Goal: Task Accomplishment & Management: Manage account settings

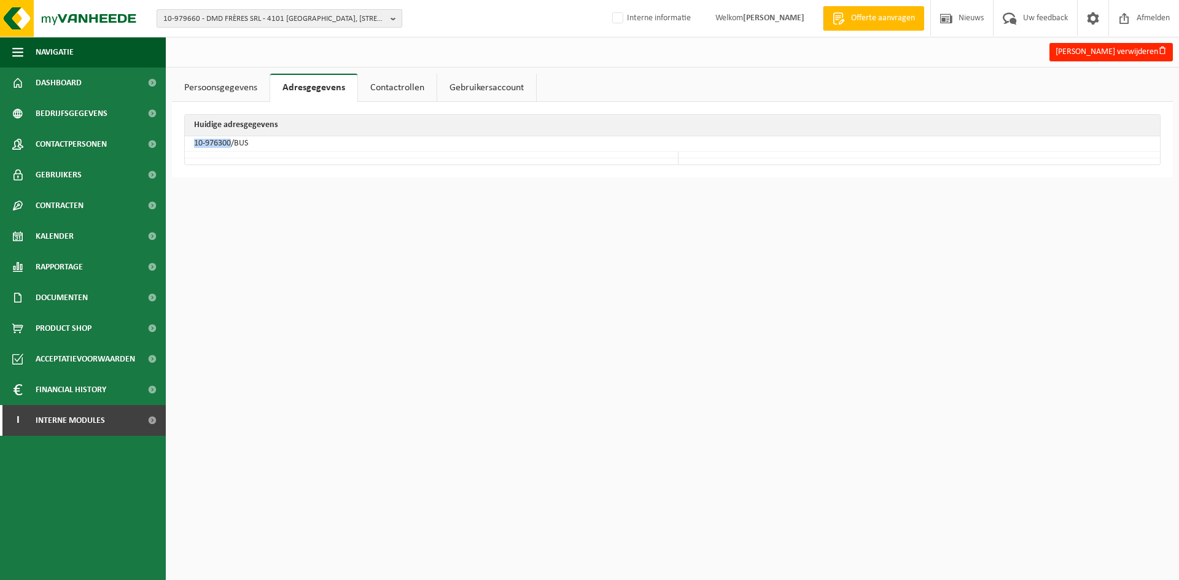
click at [307, 17] on span "10-979660 - DMD FRÈRES SRL - 4101 JEMEPPE-SUR-MEUSE, RUE DE LA MEUSE 43" at bounding box center [274, 19] width 222 height 18
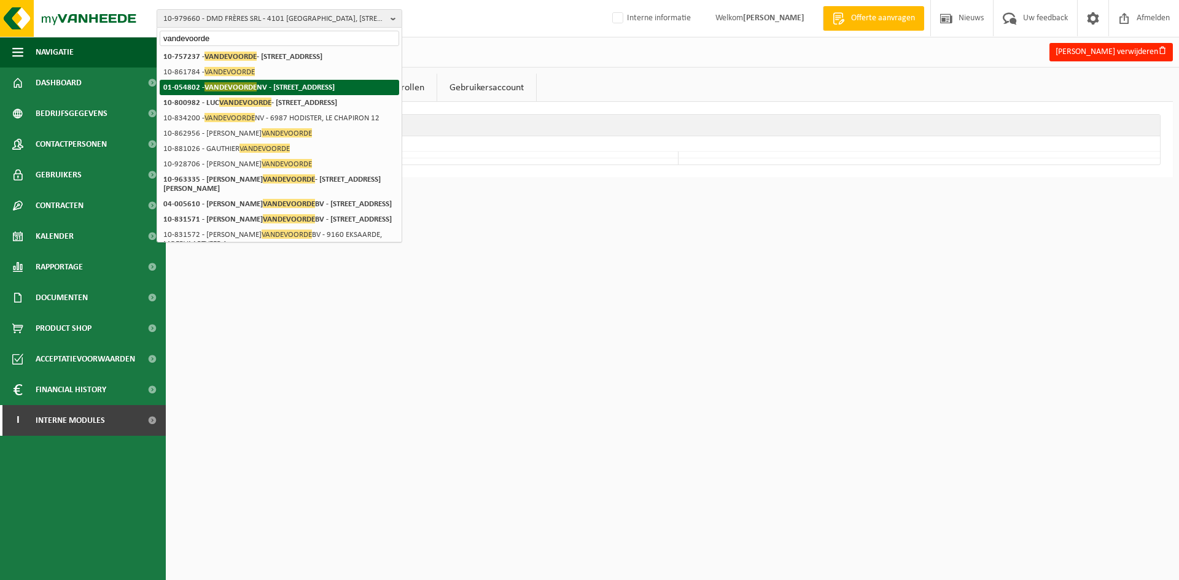
type input "vandevoorde"
click at [376, 88] on li "01-054802 - VANDEVOORDE NV - 9790 WORTEGEM-PETEGEM, WAREGEMSEWEG 123" at bounding box center [280, 87] width 240 height 15
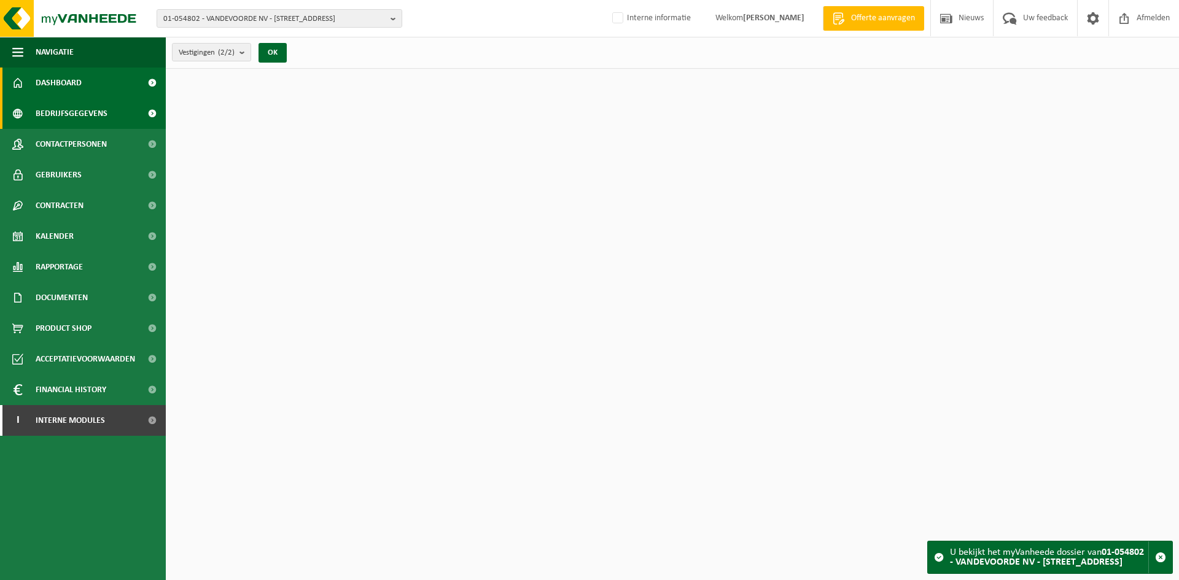
click at [93, 113] on span "Bedrijfsgegevens" at bounding box center [72, 113] width 72 height 31
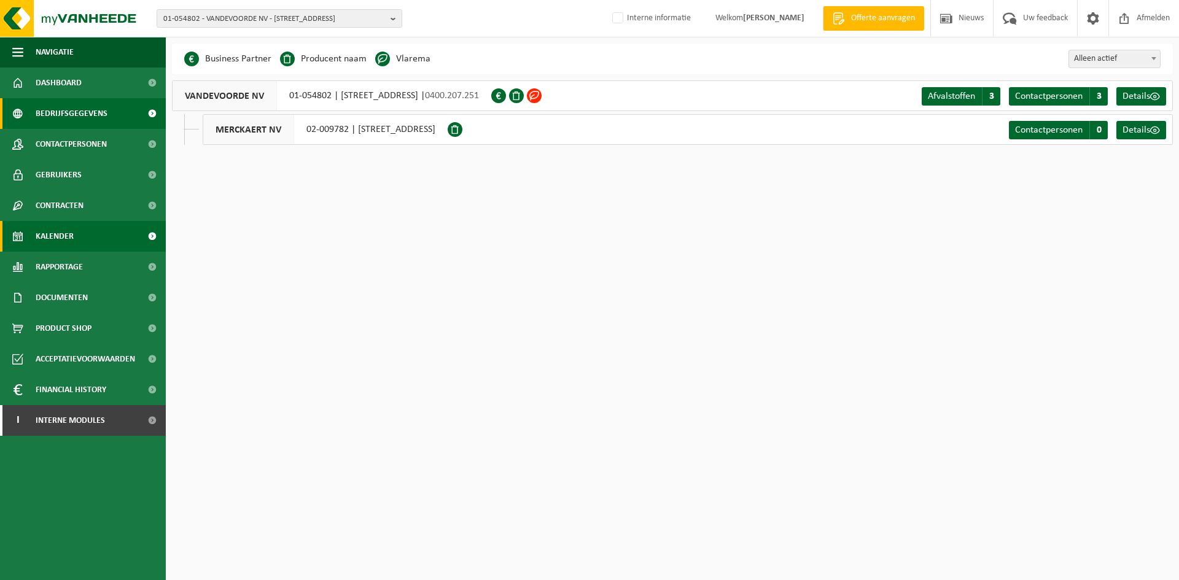
click at [58, 244] on span "Kalender" at bounding box center [55, 236] width 38 height 31
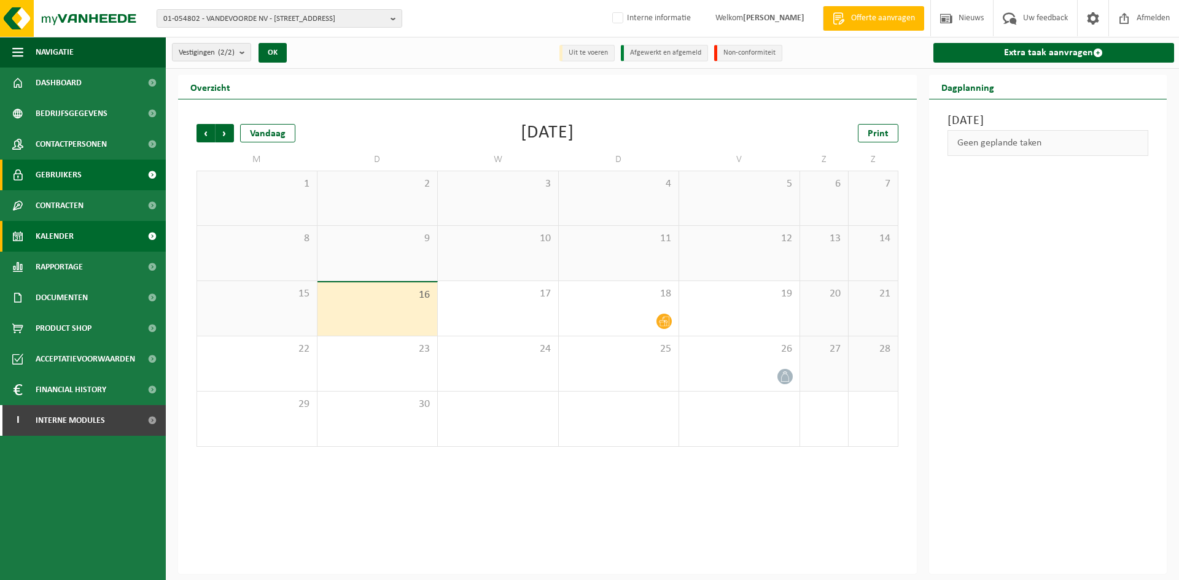
click at [91, 171] on link "Gebruikers" at bounding box center [83, 175] width 166 height 31
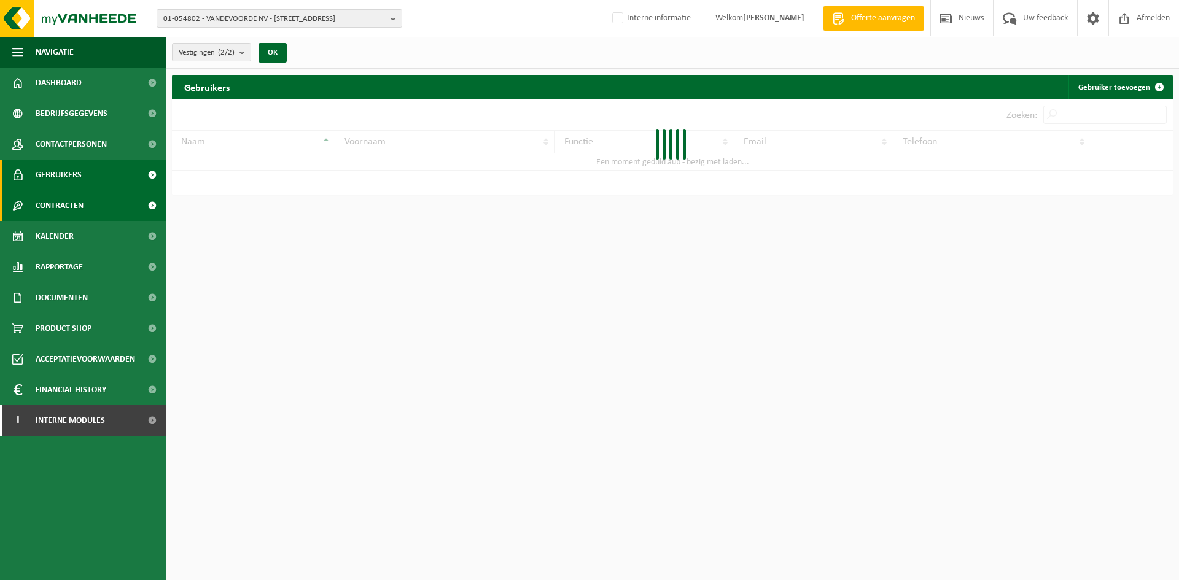
click at [95, 201] on link "Contracten" at bounding box center [83, 205] width 166 height 31
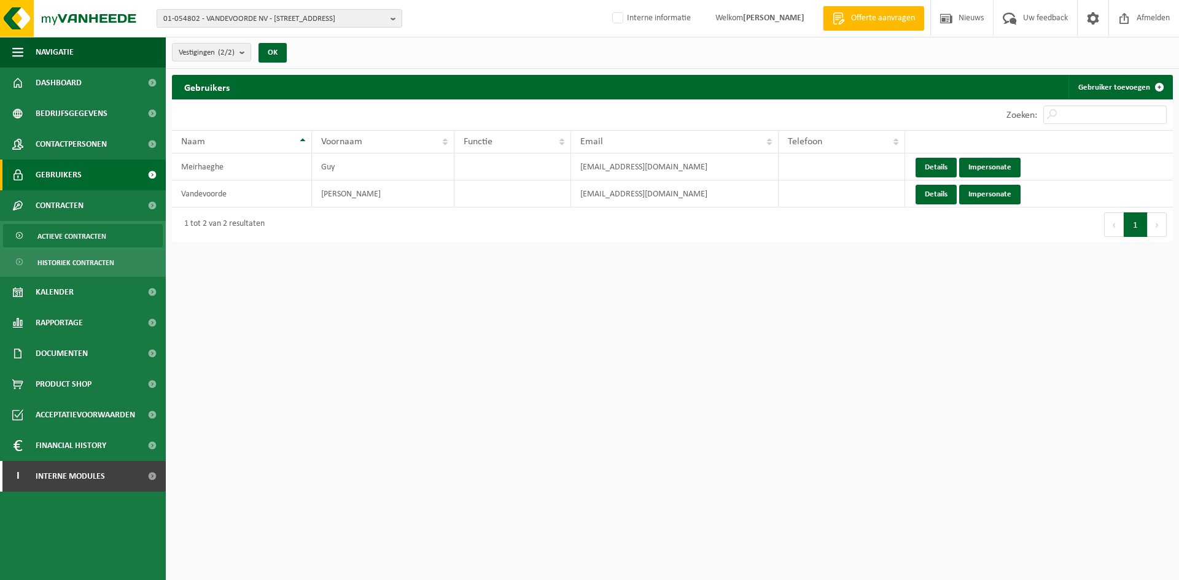
click at [104, 233] on span "Actieve contracten" at bounding box center [71, 236] width 69 height 23
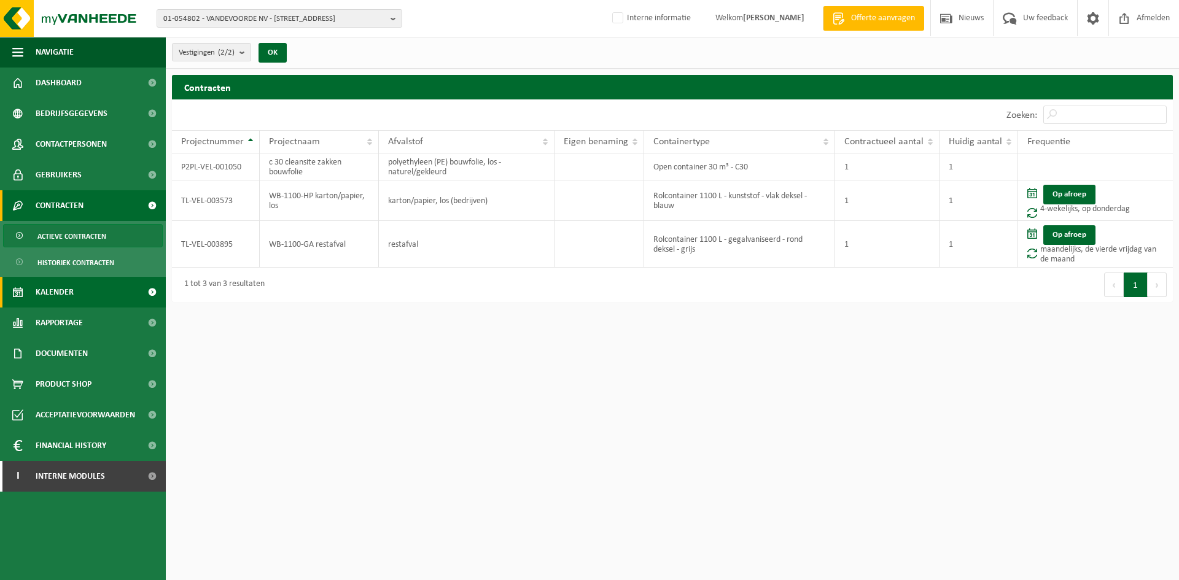
click at [57, 294] on span "Kalender" at bounding box center [55, 292] width 38 height 31
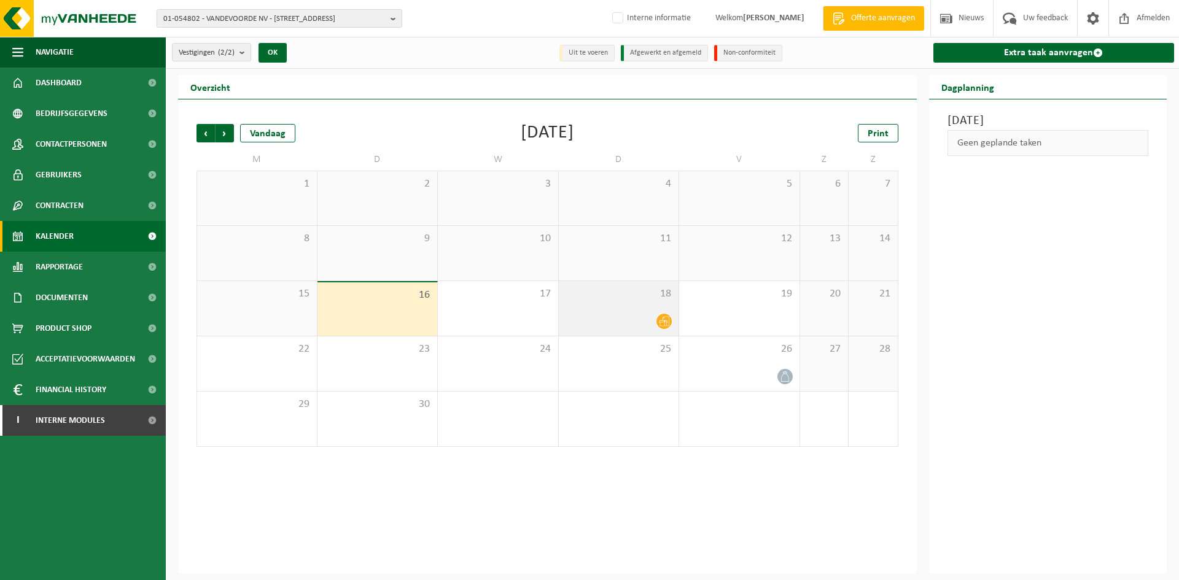
click at [650, 313] on div at bounding box center [619, 321] width 108 height 17
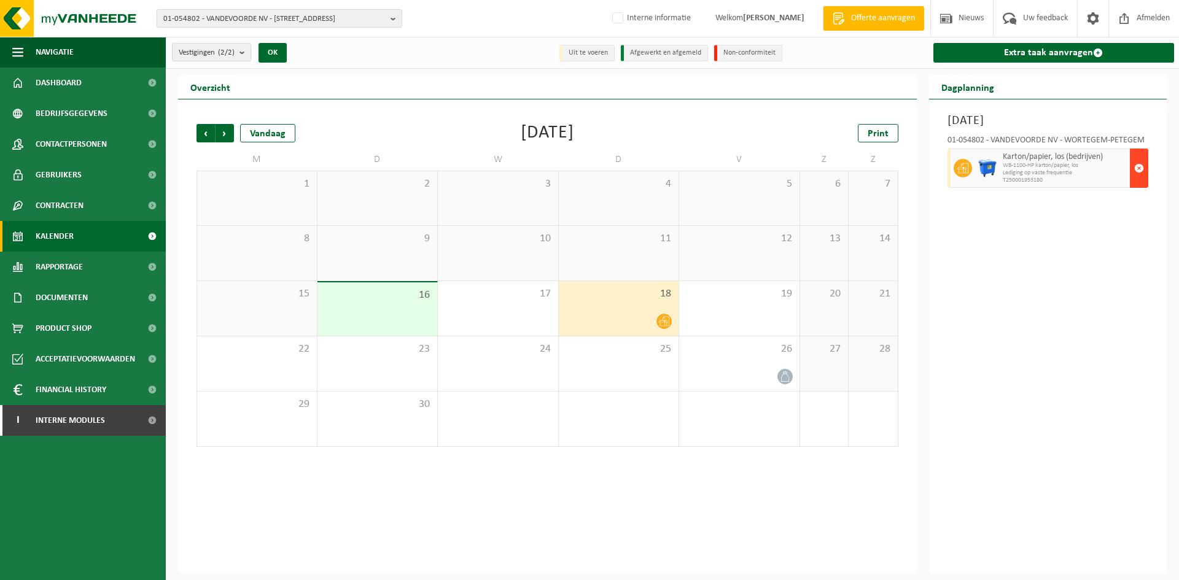
click at [1142, 163] on span "button" at bounding box center [1139, 168] width 10 height 25
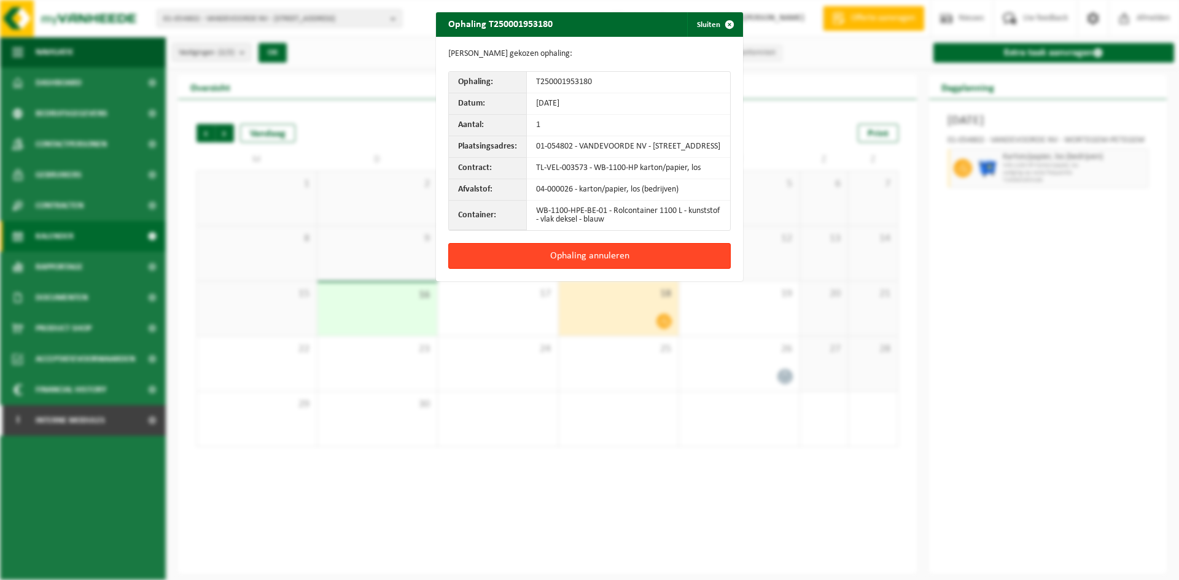
click at [625, 269] on button "Ophaling annuleren" at bounding box center [589, 256] width 283 height 26
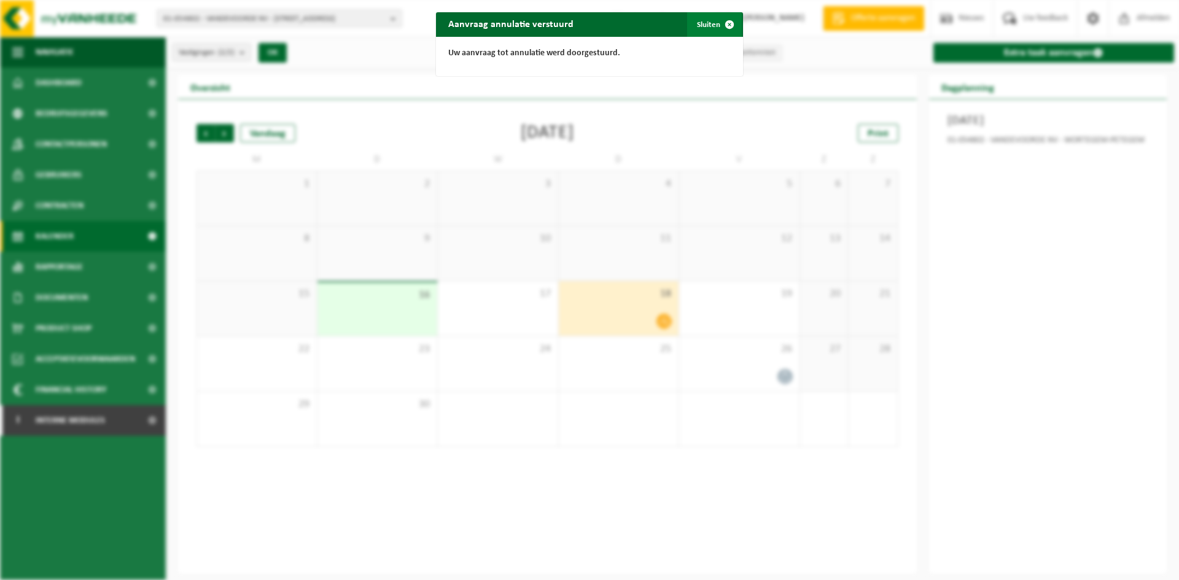
click at [704, 27] on button "Sluiten" at bounding box center [714, 24] width 55 height 25
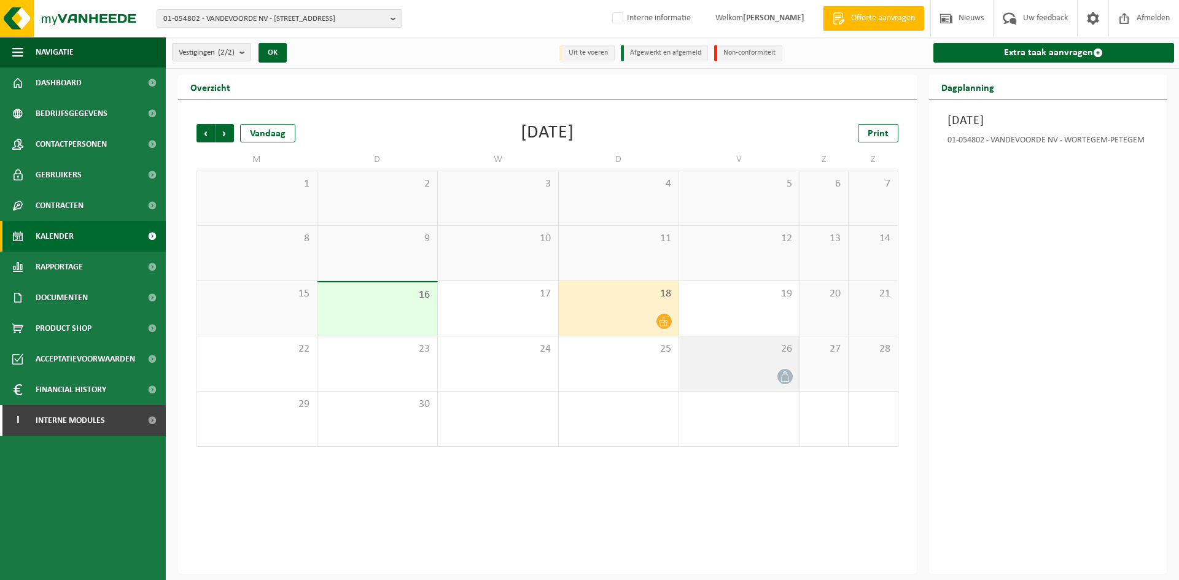
click at [762, 375] on div at bounding box center [739, 377] width 108 height 17
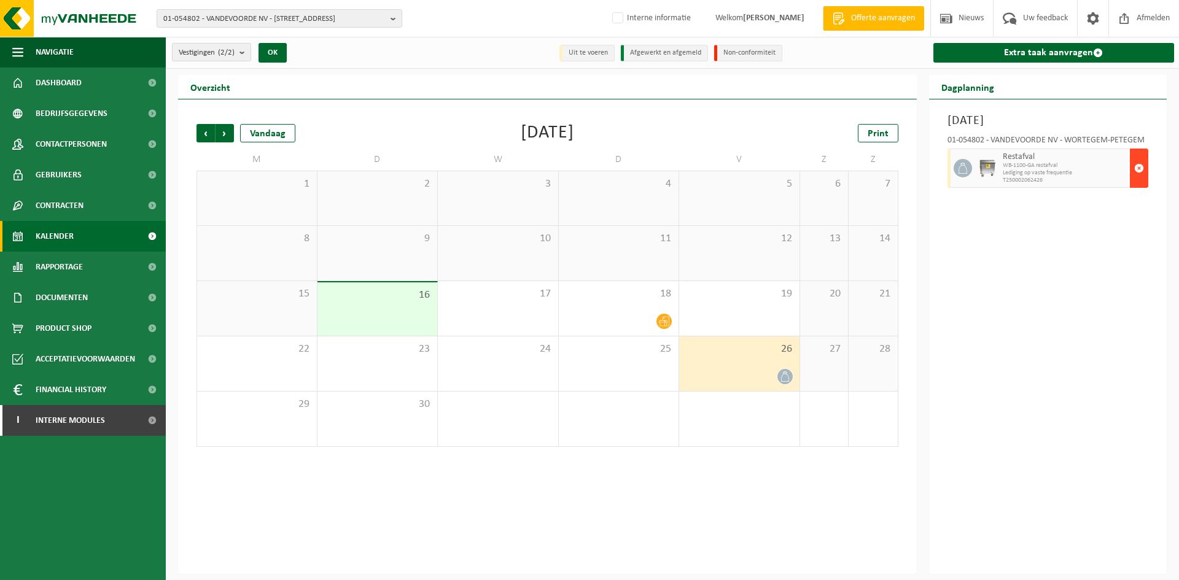
click at [1136, 168] on span "button" at bounding box center [1139, 168] width 10 height 25
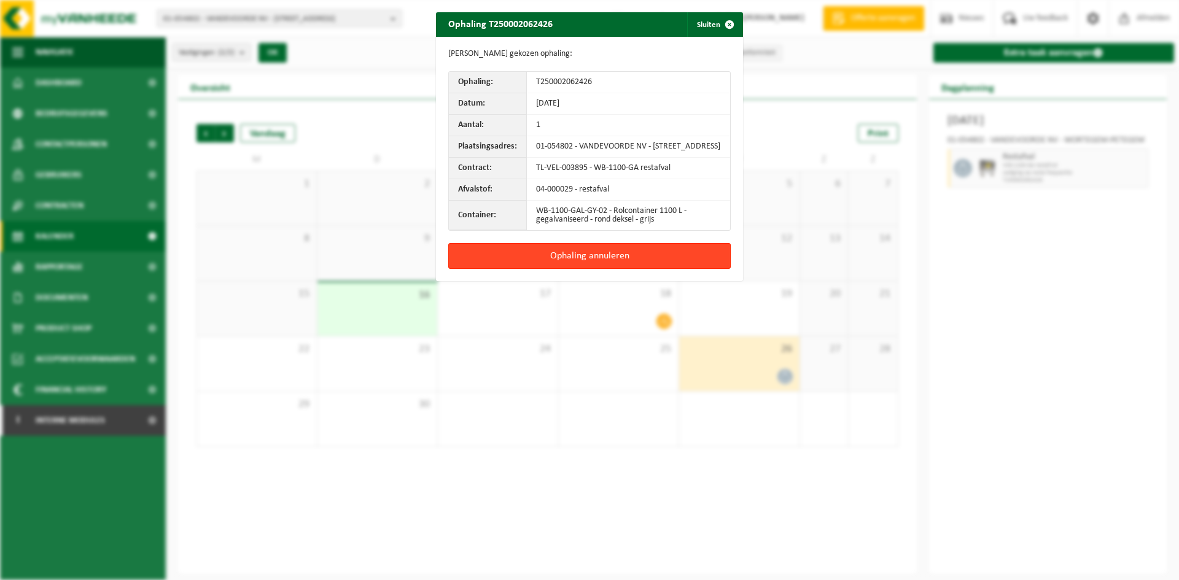
click at [679, 265] on button "Ophaling annuleren" at bounding box center [589, 256] width 283 height 26
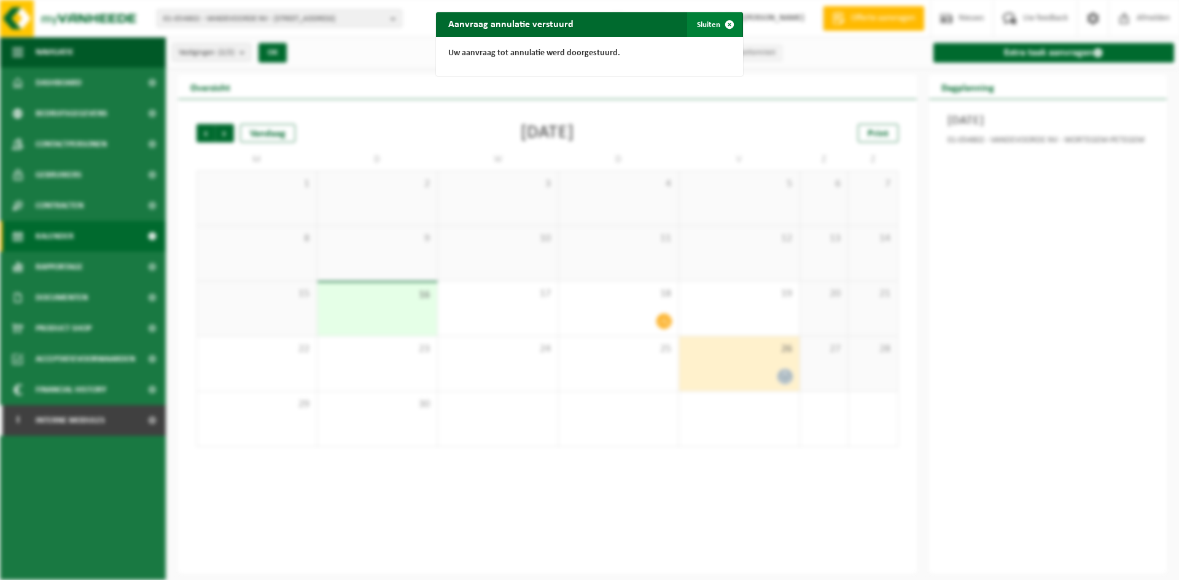
click at [717, 25] on span "button" at bounding box center [729, 24] width 25 height 25
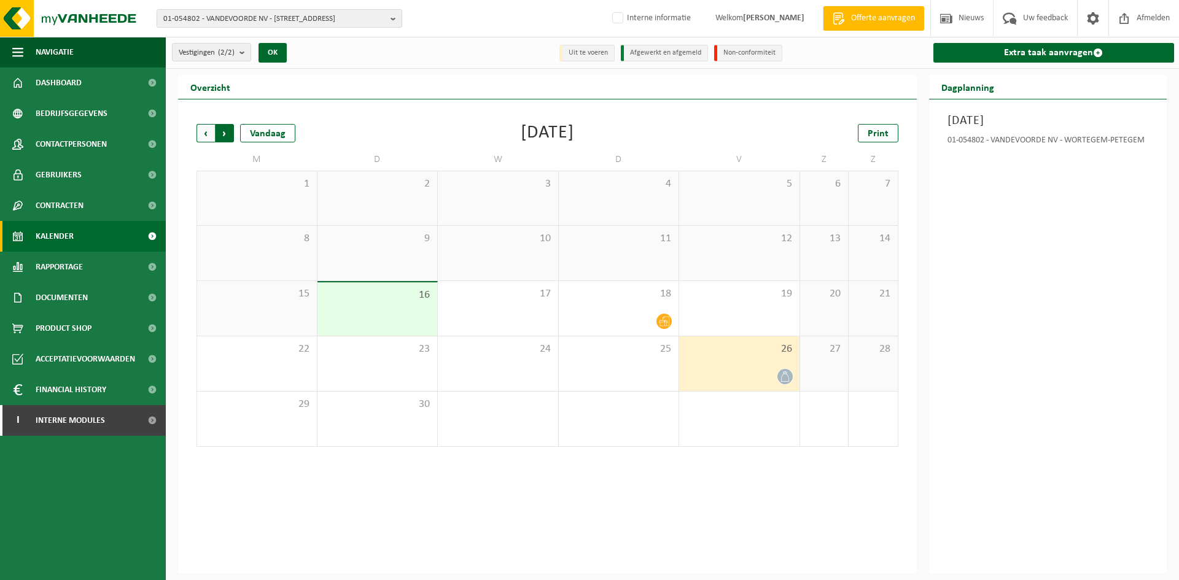
click at [209, 134] on span "Vorige" at bounding box center [206, 133] width 18 height 18
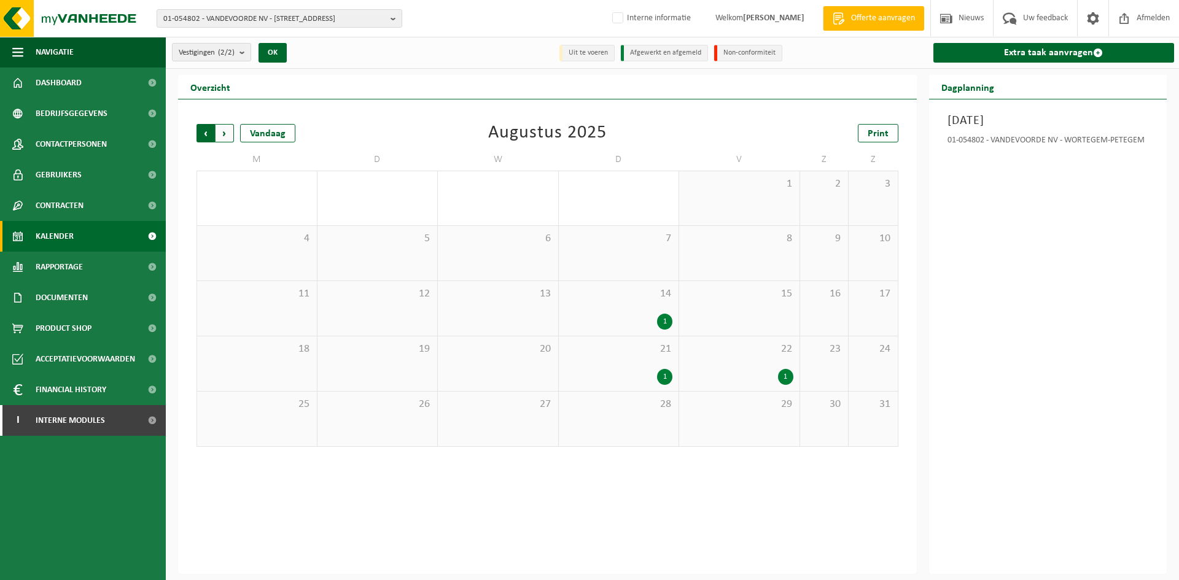
click at [227, 133] on span "Volgende" at bounding box center [225, 133] width 18 height 18
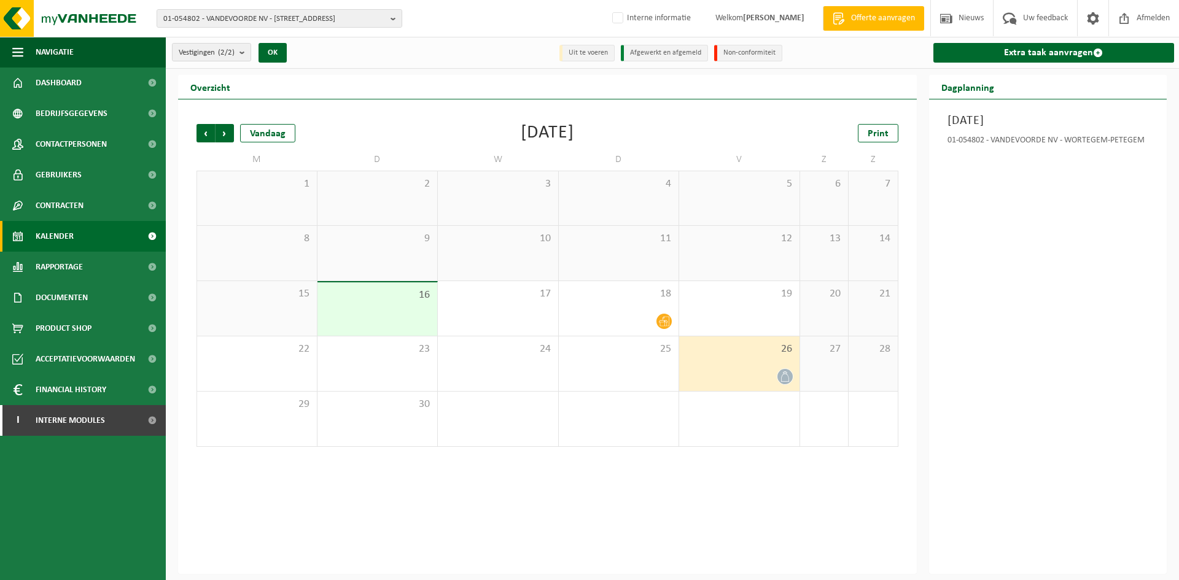
click at [227, 133] on span "Volgende" at bounding box center [225, 133] width 18 height 18
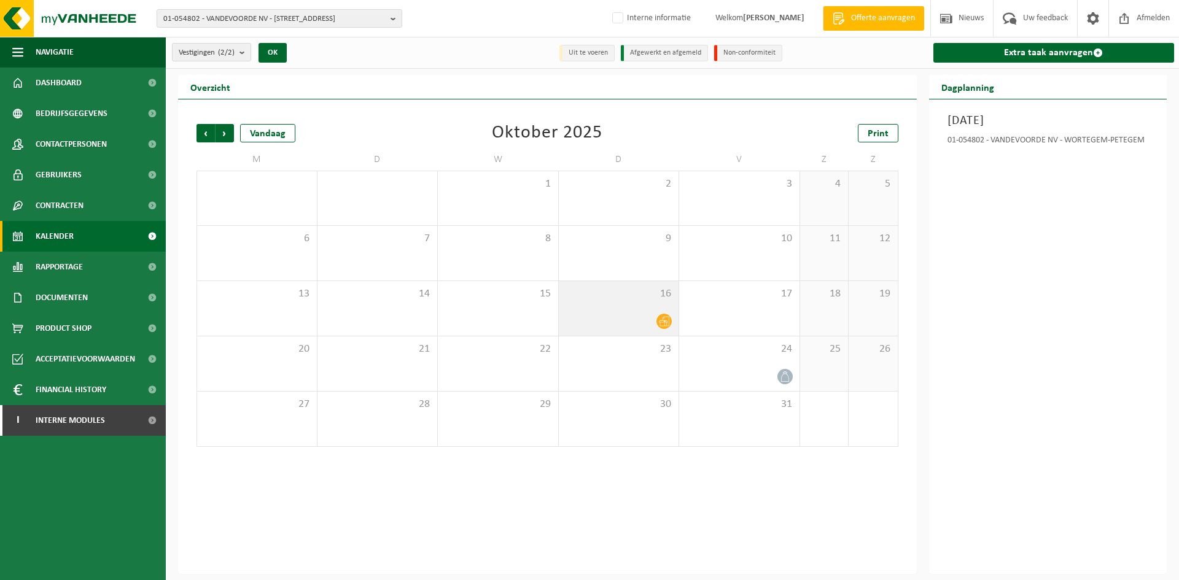
click at [616, 306] on div "16" at bounding box center [619, 308] width 120 height 55
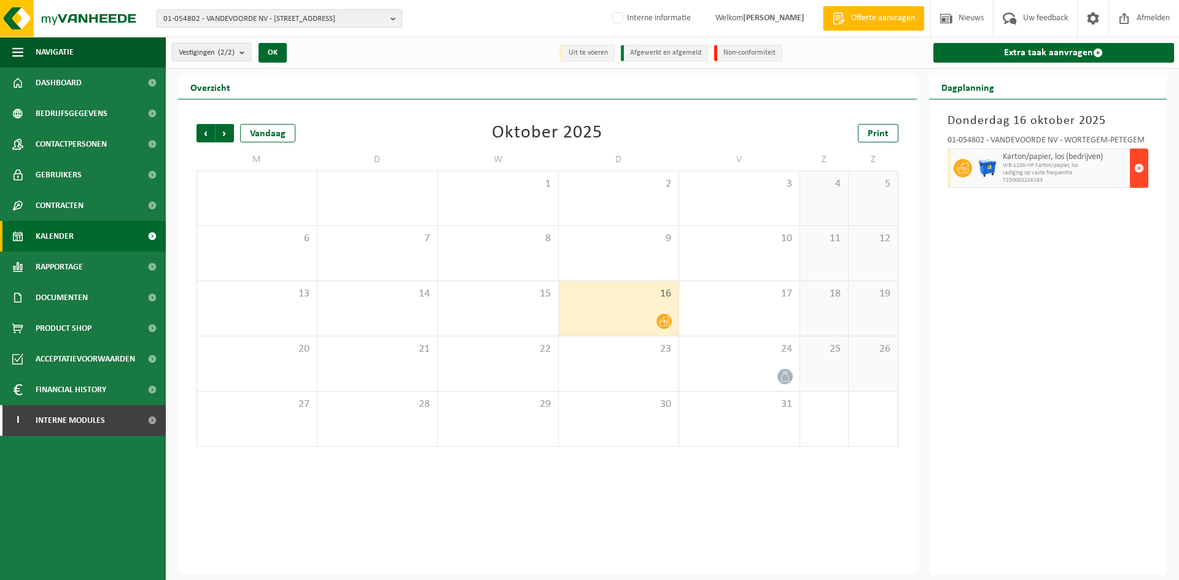
click at [1136, 176] on span "button" at bounding box center [1139, 168] width 10 height 25
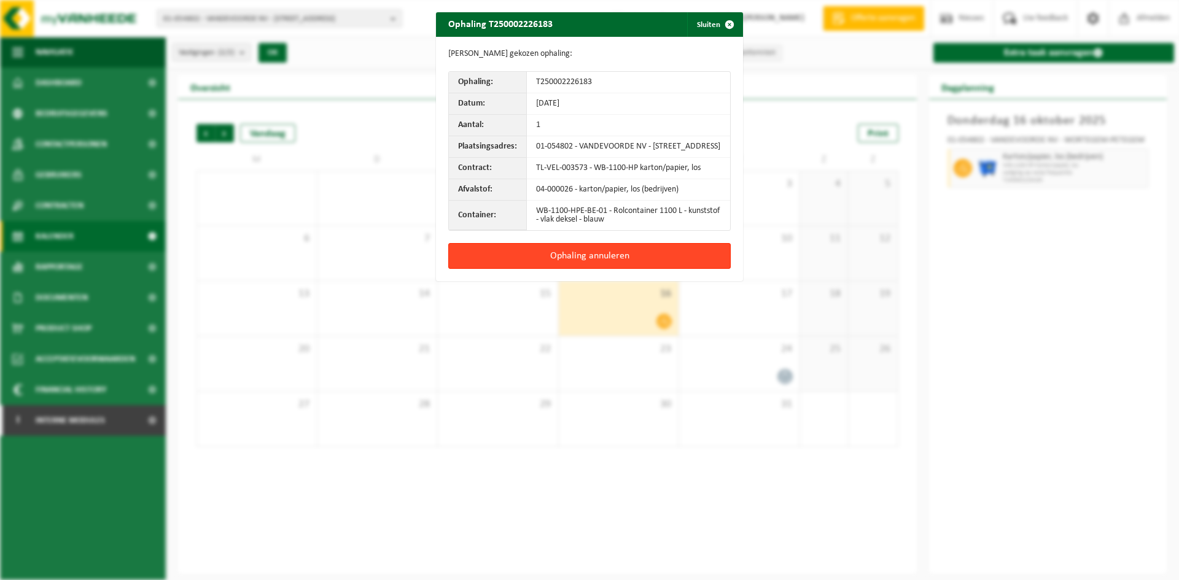
click at [633, 260] on button "Ophaling annuleren" at bounding box center [589, 256] width 283 height 26
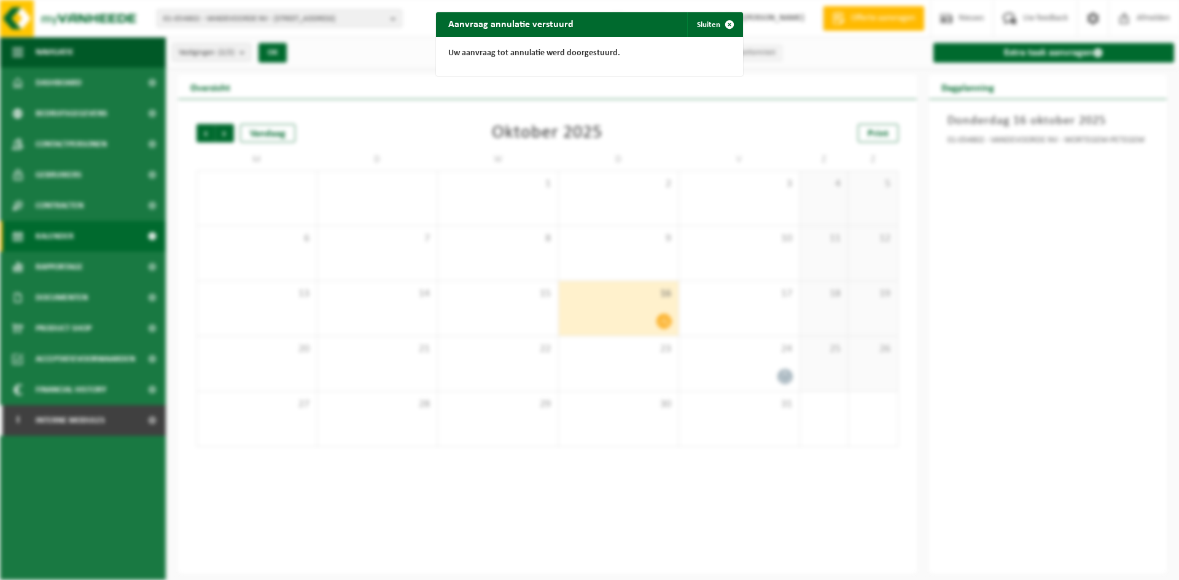
click at [718, 31] on span "button" at bounding box center [729, 24] width 25 height 25
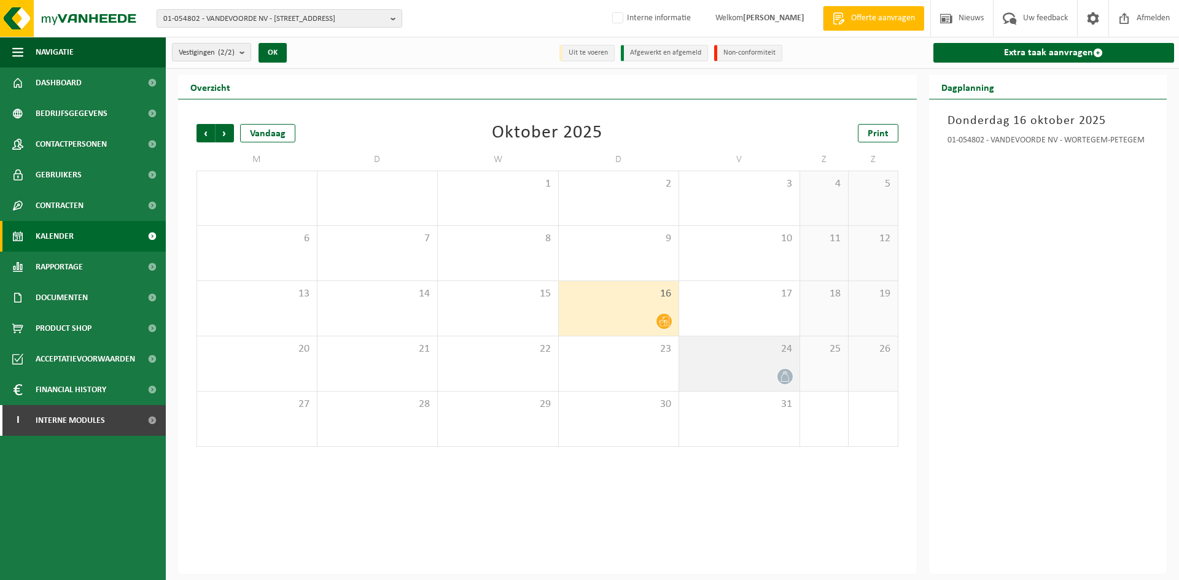
click at [763, 363] on div "24" at bounding box center [739, 364] width 120 height 55
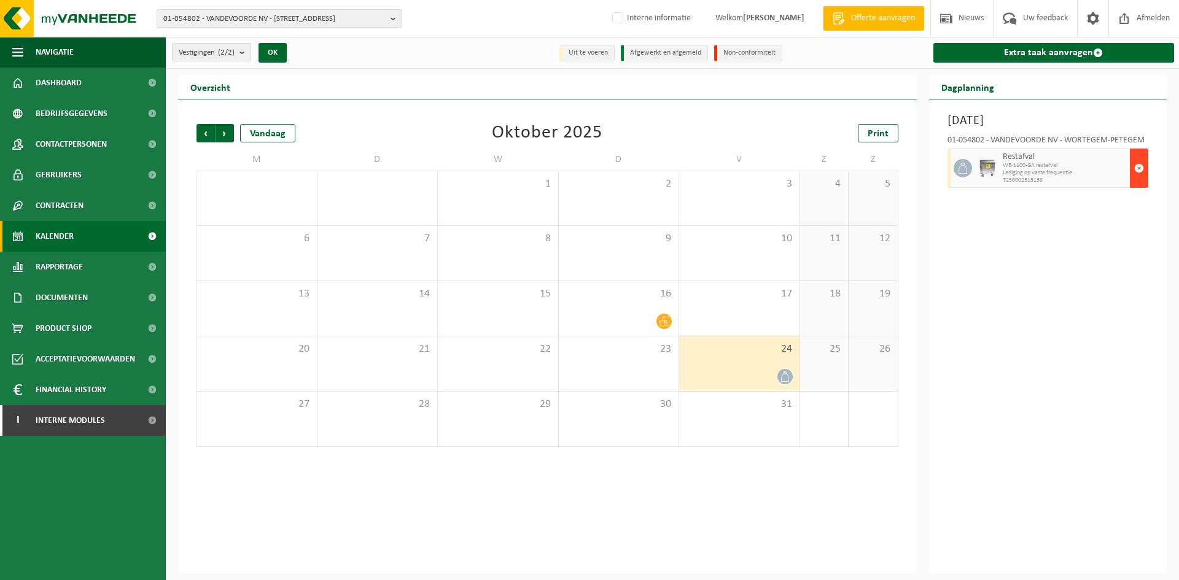
click at [1136, 158] on span "button" at bounding box center [1139, 168] width 10 height 25
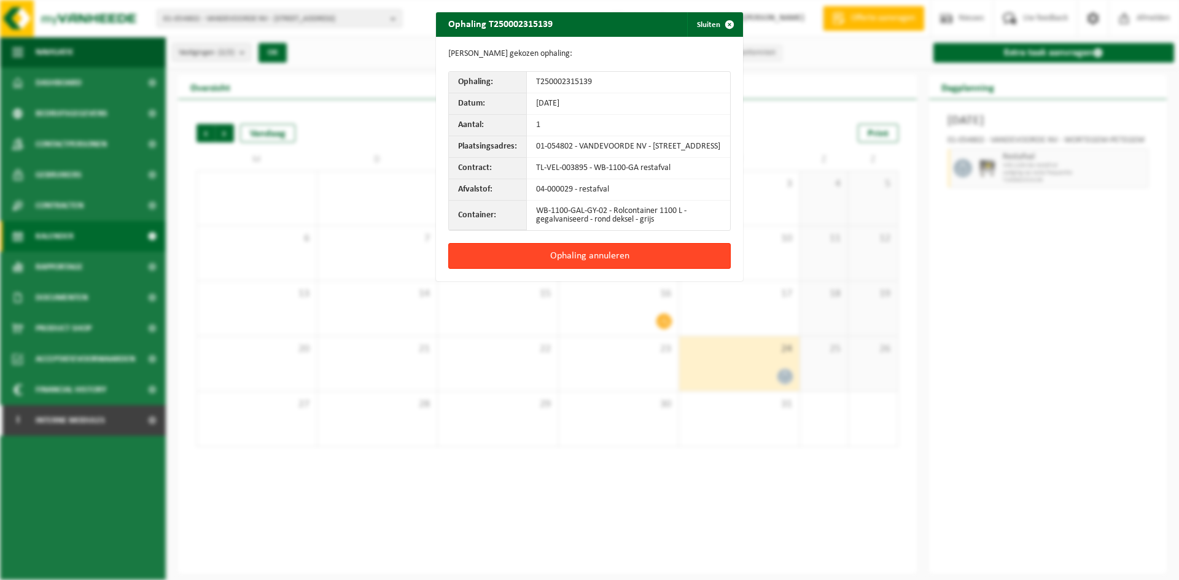
click at [550, 264] on button "Ophaling annuleren" at bounding box center [589, 256] width 283 height 26
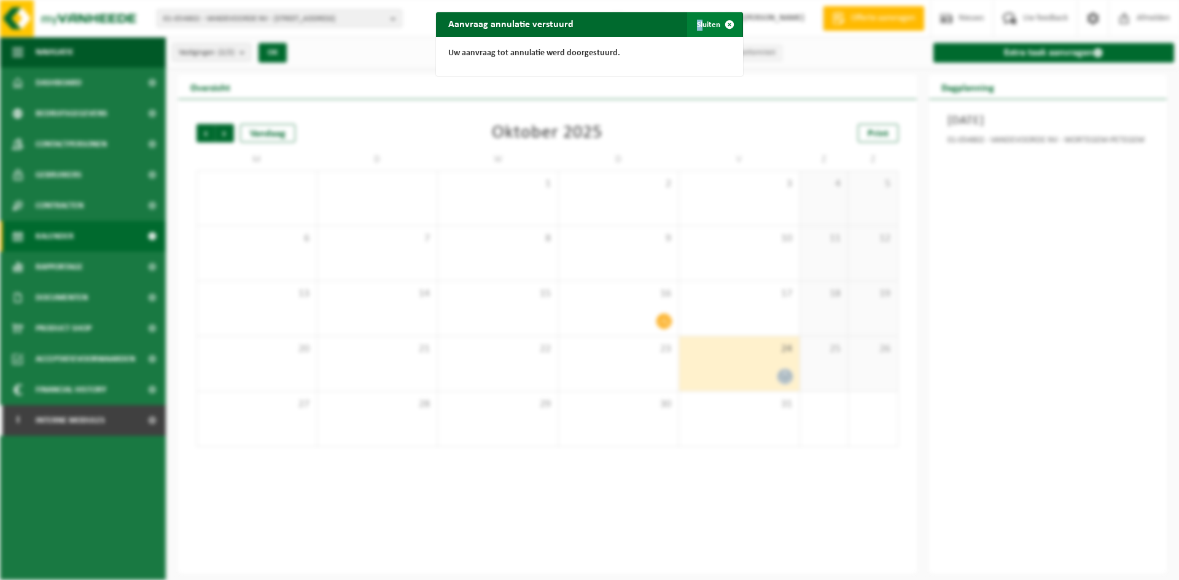
click at [697, 13] on div "Aanvraag annulatie verstuurd Sluiten Uw aanvraag tot annulatie werd doorgestuur…" at bounding box center [589, 290] width 1179 height 580
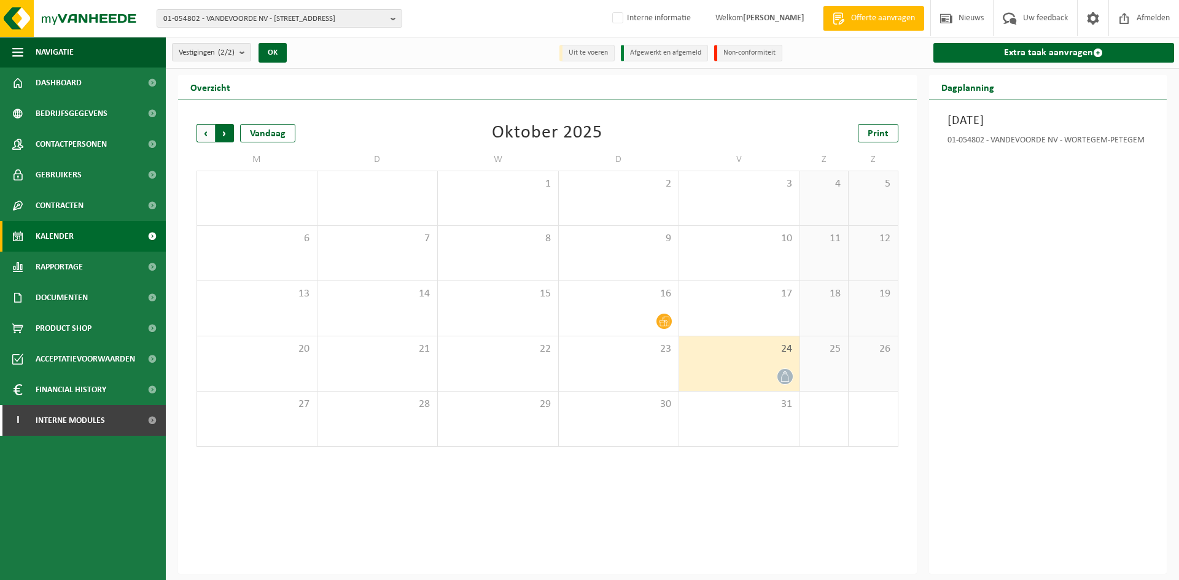
click at [204, 135] on span "Vorige" at bounding box center [206, 133] width 18 height 18
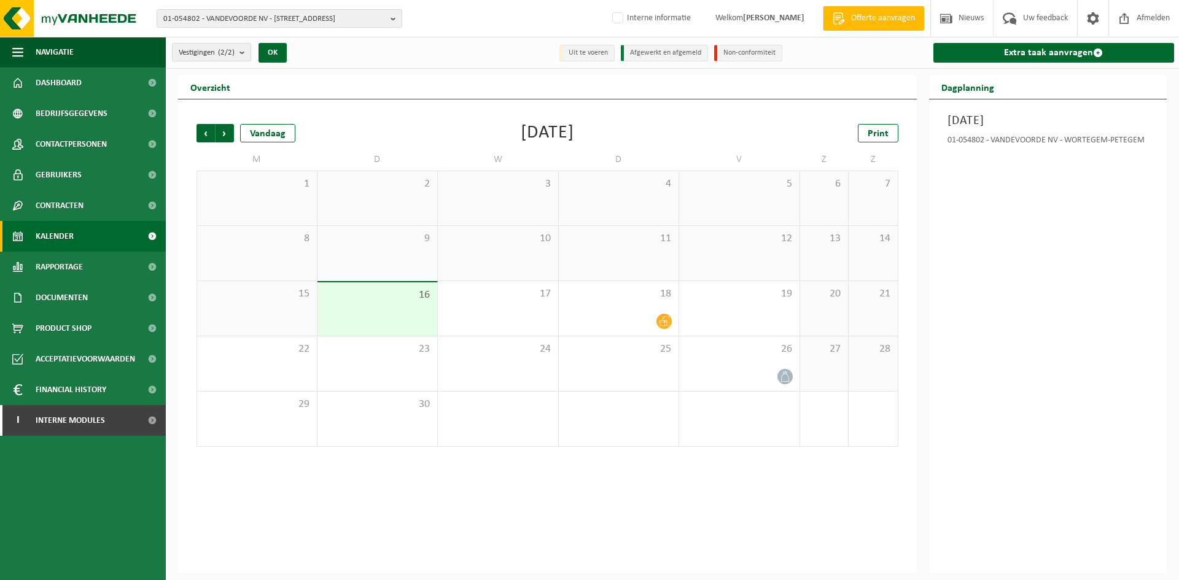
click at [204, 134] on span "Vorige" at bounding box center [206, 133] width 18 height 18
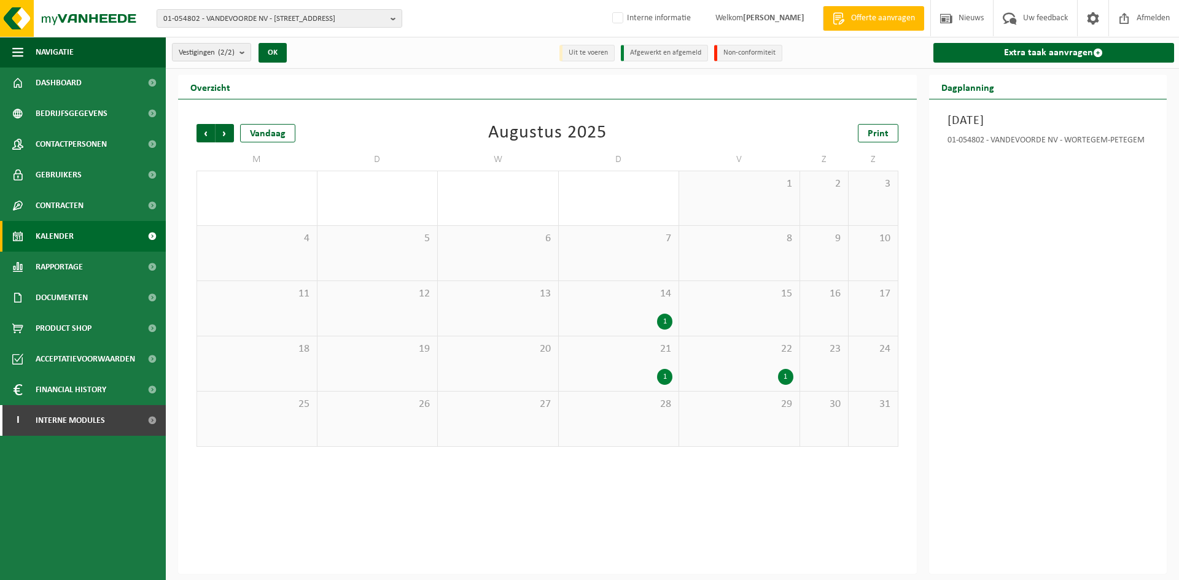
click at [746, 373] on div "1" at bounding box center [739, 377] width 108 height 16
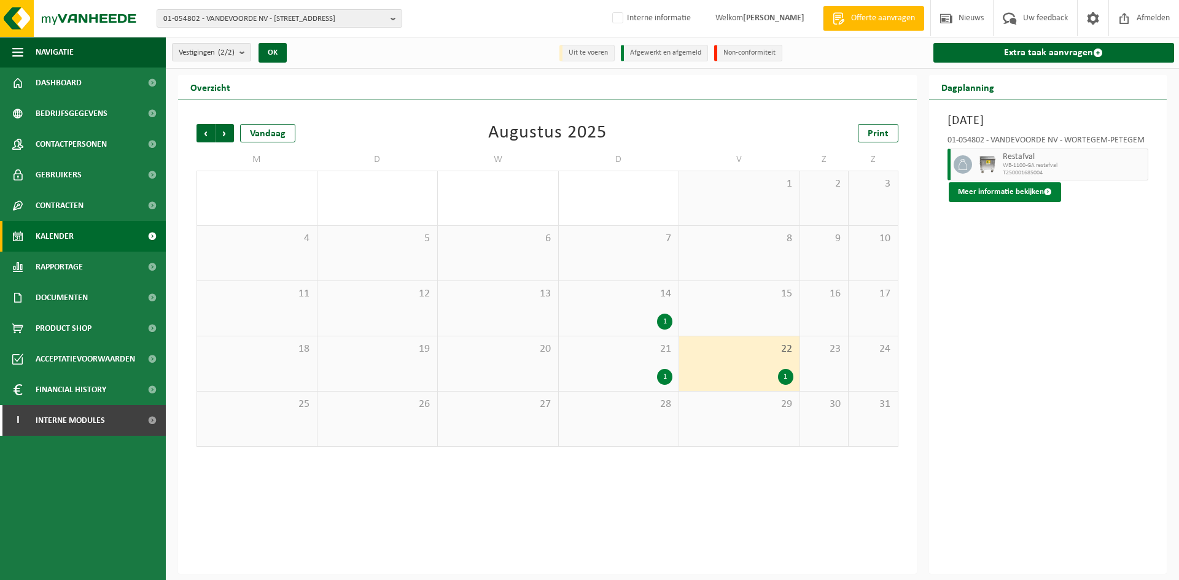
click at [999, 187] on button "Meer informatie bekijken" at bounding box center [1005, 192] width 112 height 20
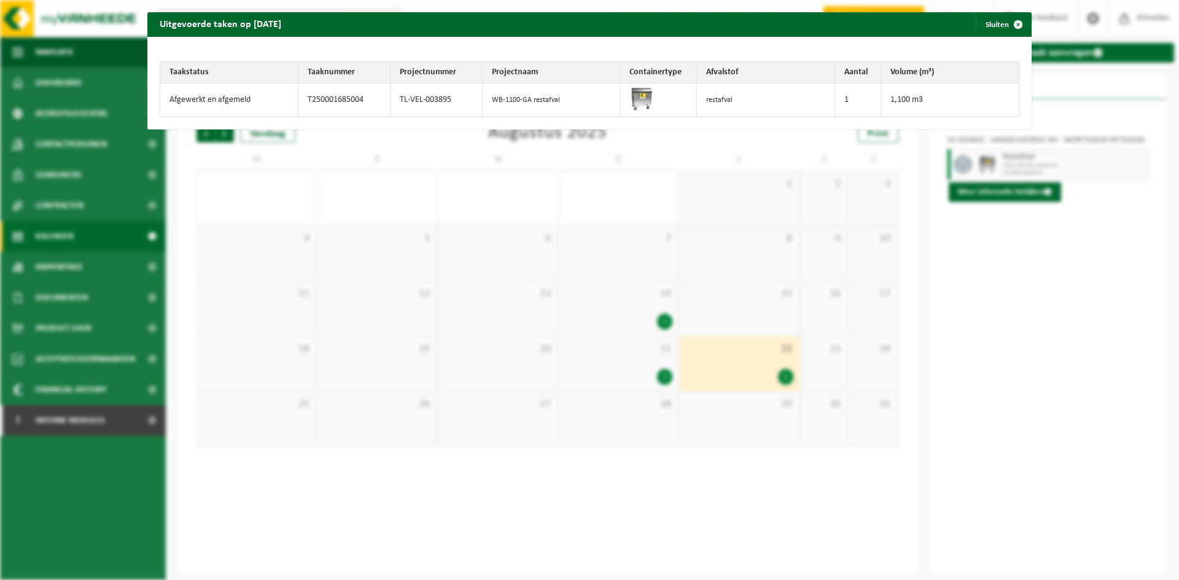
click at [443, 93] on td "TL-VEL-003895" at bounding box center [437, 100] width 92 height 33
click at [1006, 23] on span "button" at bounding box center [1018, 24] width 25 height 25
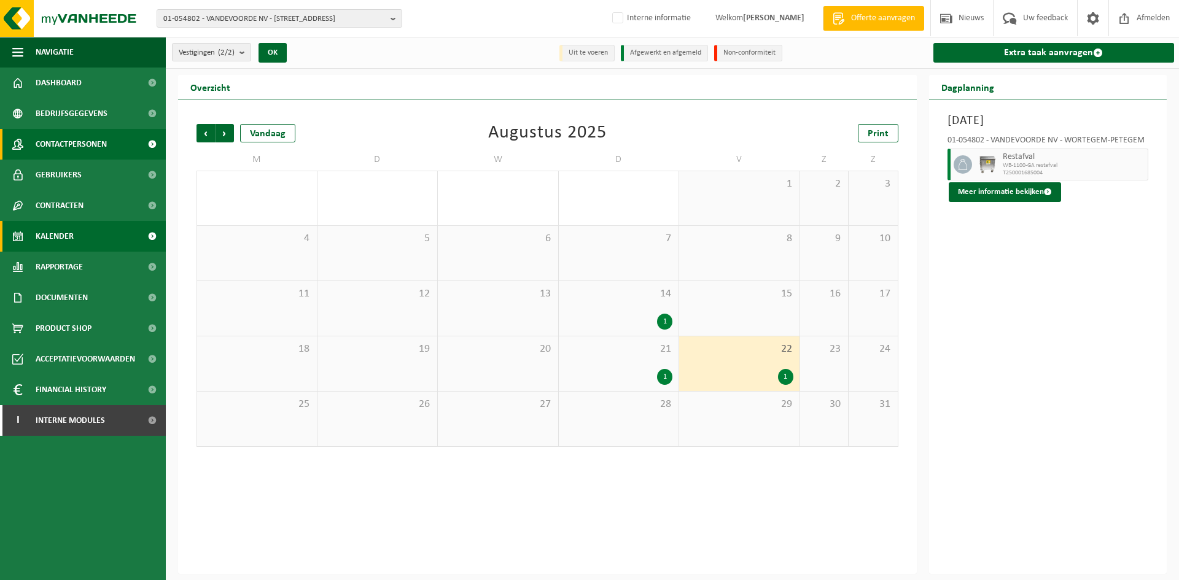
click at [76, 144] on span "Contactpersonen" at bounding box center [71, 144] width 71 height 31
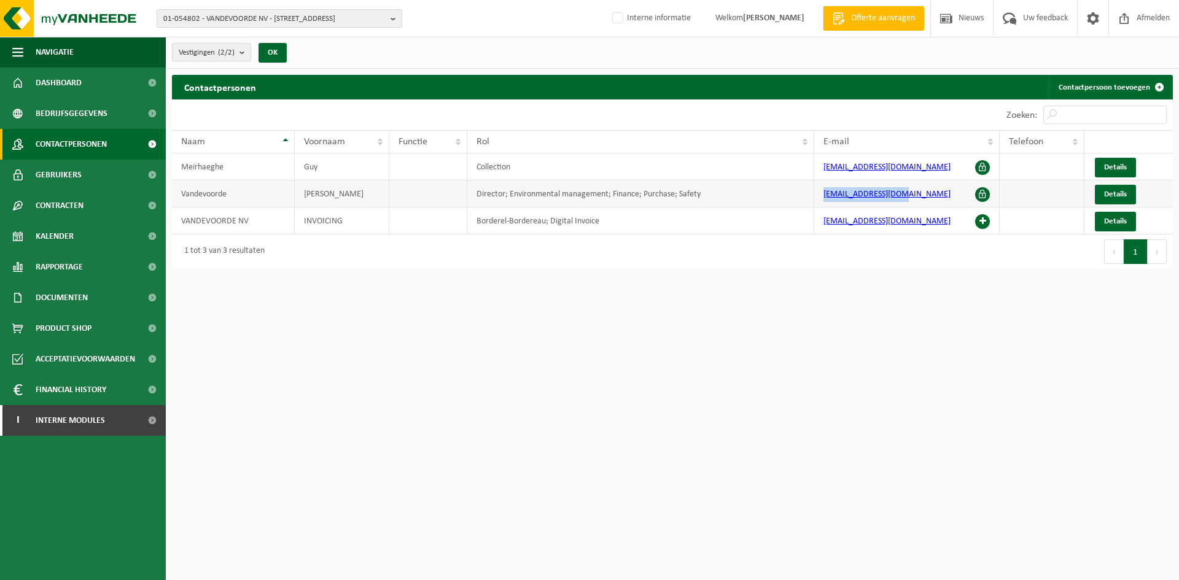
drag, startPoint x: 922, startPoint y: 193, endPoint x: 817, endPoint y: 193, distance: 105.0
click at [817, 193] on td "info@vandevoorde.be" at bounding box center [907, 194] width 186 height 27
copy link "info@vandevoorde.be"
drag, startPoint x: 1059, startPoint y: 345, endPoint x: 1168, endPoint y: 315, distance: 112.6
click at [1059, 343] on html "01-054802 - VANDEVOORDE NV - 9790 WORTEGEM-PETEGEM, WAREGEMSEWEG 123 01-054802 …" at bounding box center [589, 290] width 1179 height 580
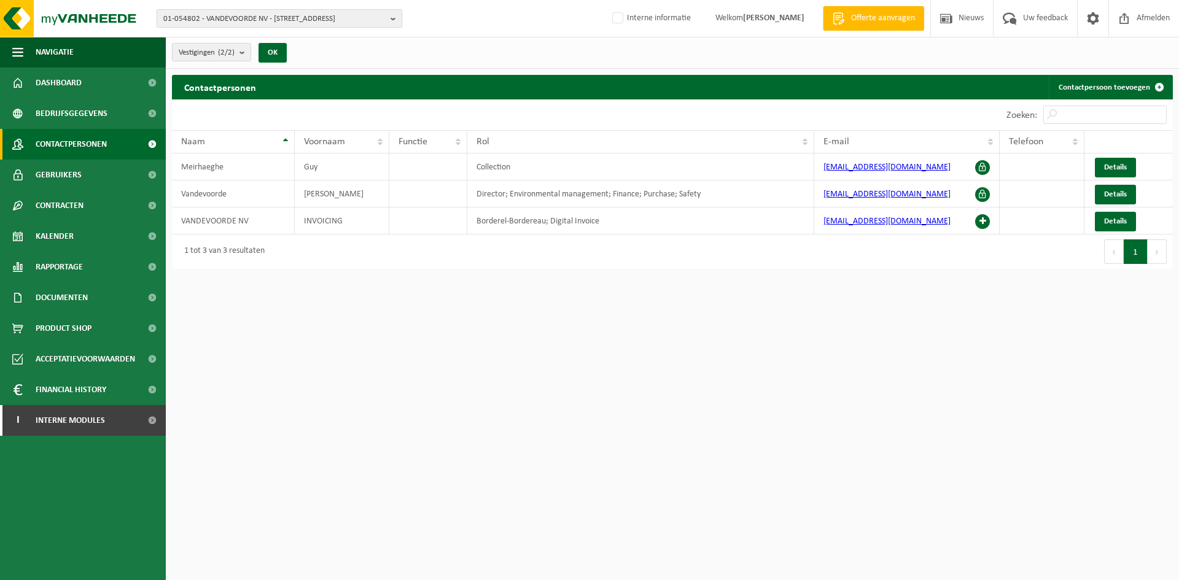
click at [294, 11] on span "01-054802 - VANDEVOORDE NV - [STREET_ADDRESS]" at bounding box center [274, 19] width 222 height 18
type input "10-758969"
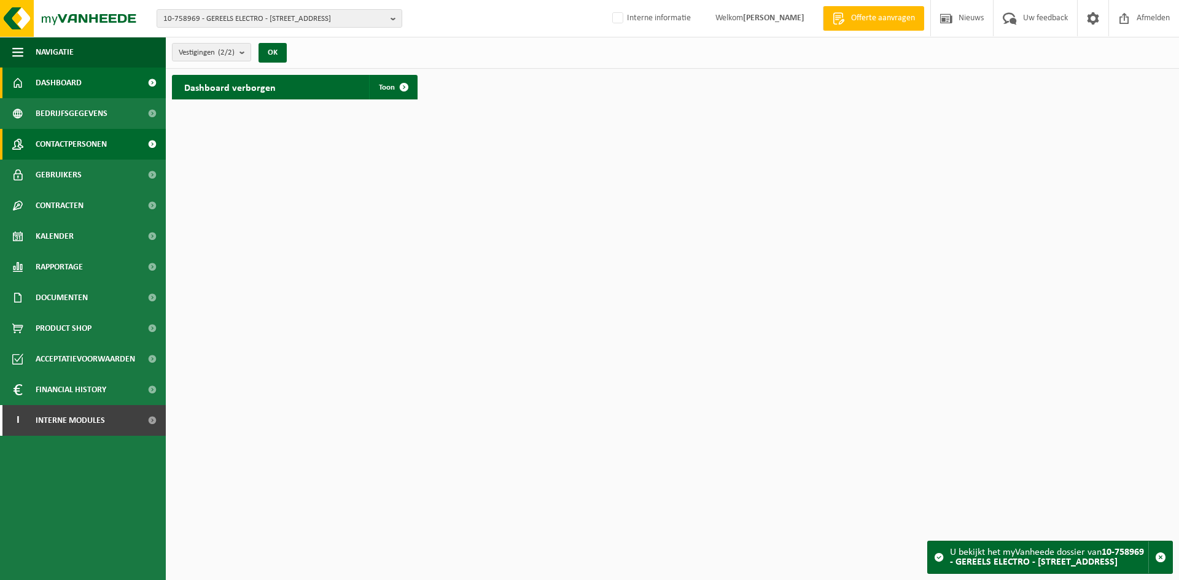
click at [95, 144] on span "Contactpersonen" at bounding box center [71, 144] width 71 height 31
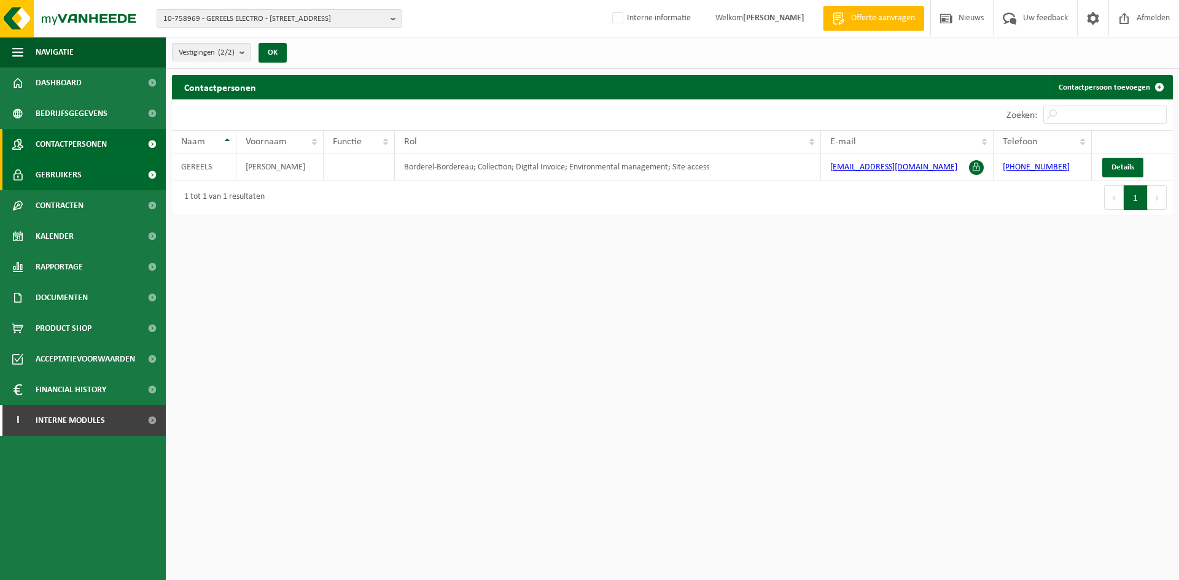
click at [108, 177] on link "Gebruikers" at bounding box center [83, 175] width 166 height 31
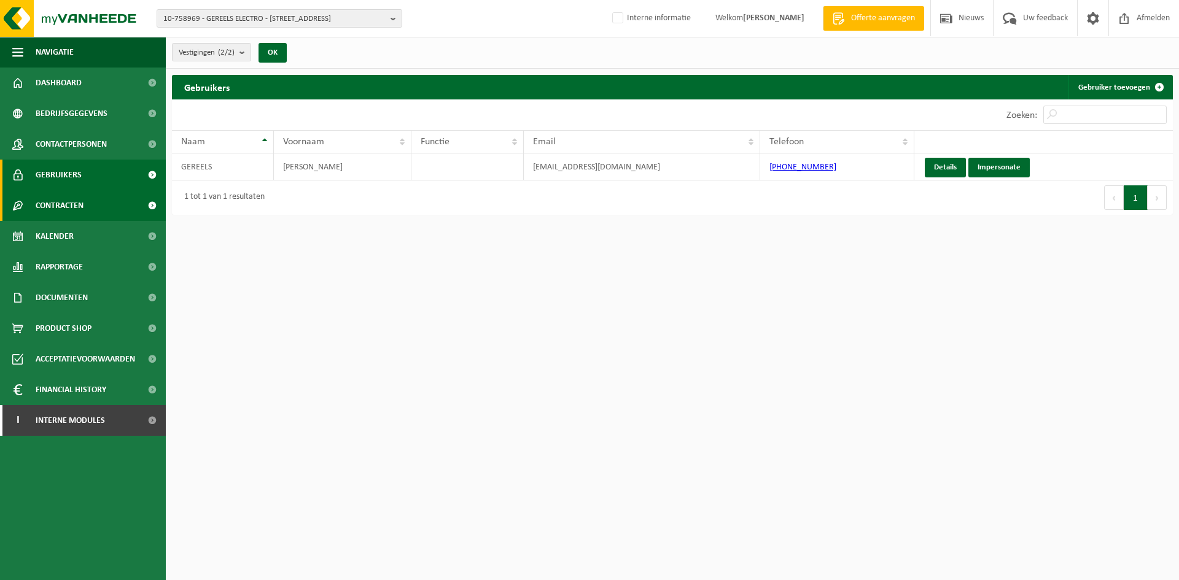
click at [104, 206] on link "Contracten" at bounding box center [83, 205] width 166 height 31
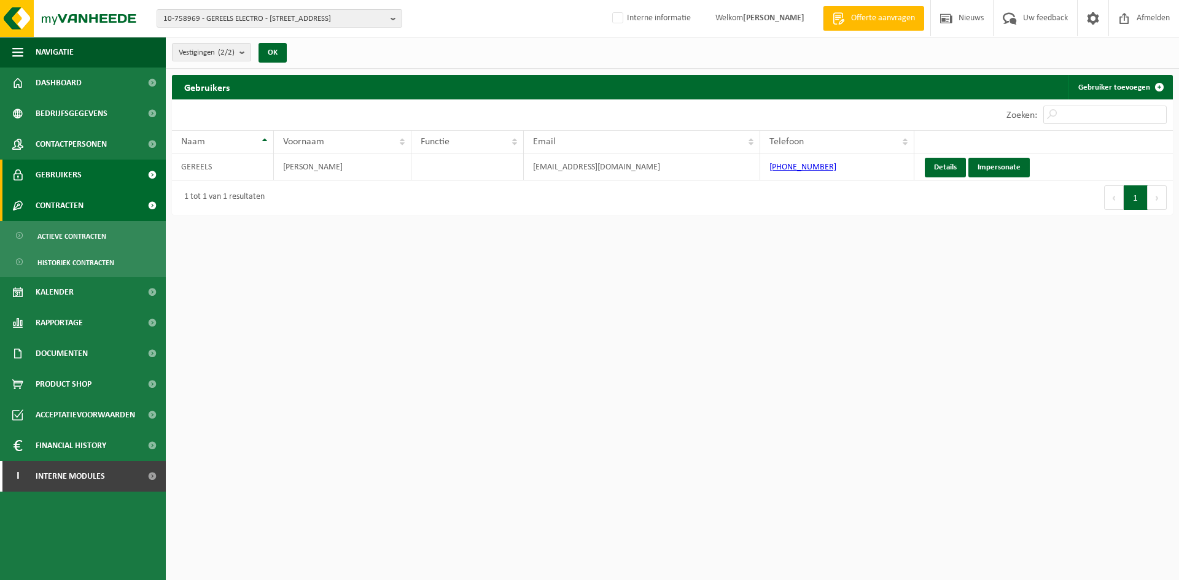
click at [78, 209] on span "Contracten" at bounding box center [60, 205] width 48 height 31
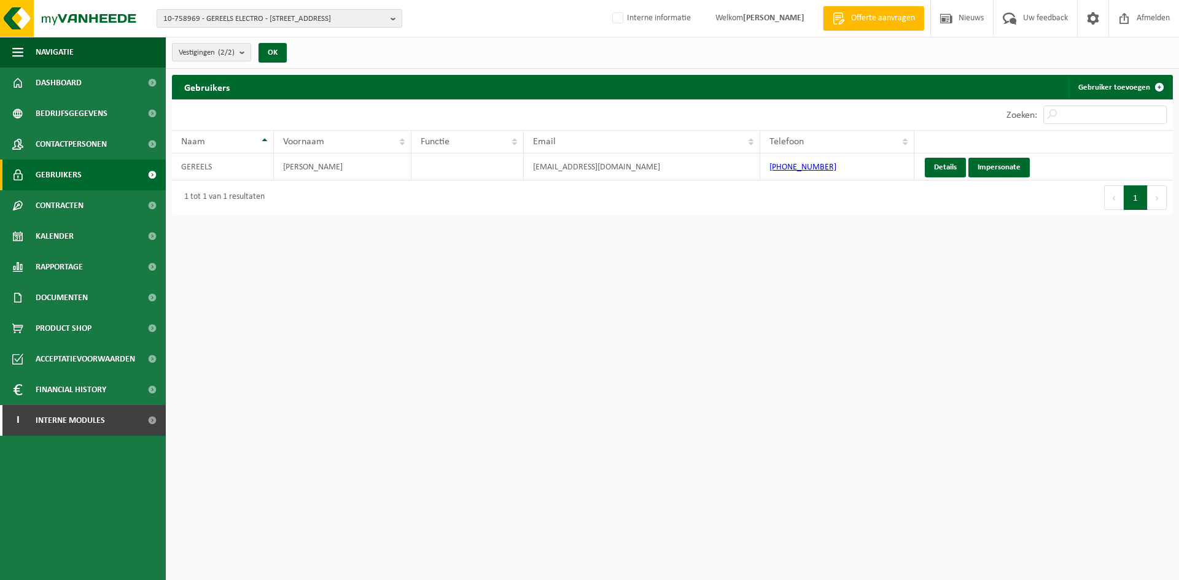
click at [96, 170] on link "Gebruikers" at bounding box center [83, 175] width 166 height 31
click at [105, 148] on span "Contactpersonen" at bounding box center [71, 144] width 71 height 31
